Goal: Information Seeking & Learning: Learn about a topic

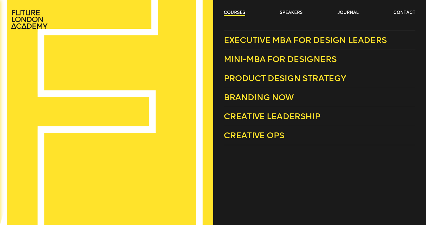
click at [242, 11] on link "courses" at bounding box center [233, 13] width 21 height 6
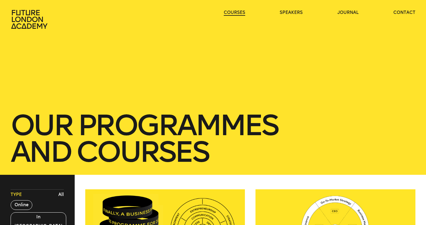
click at [242, 11] on link "courses" at bounding box center [233, 13] width 21 height 6
click at [236, 13] on link "courses" at bounding box center [233, 13] width 21 height 6
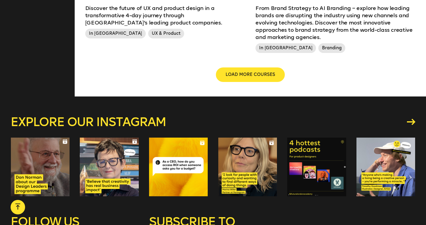
scroll to position [863, 0]
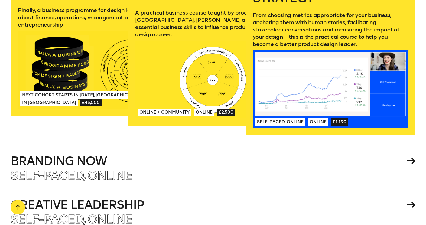
scroll to position [977, 0]
